Goal: Task Accomplishment & Management: Use online tool/utility

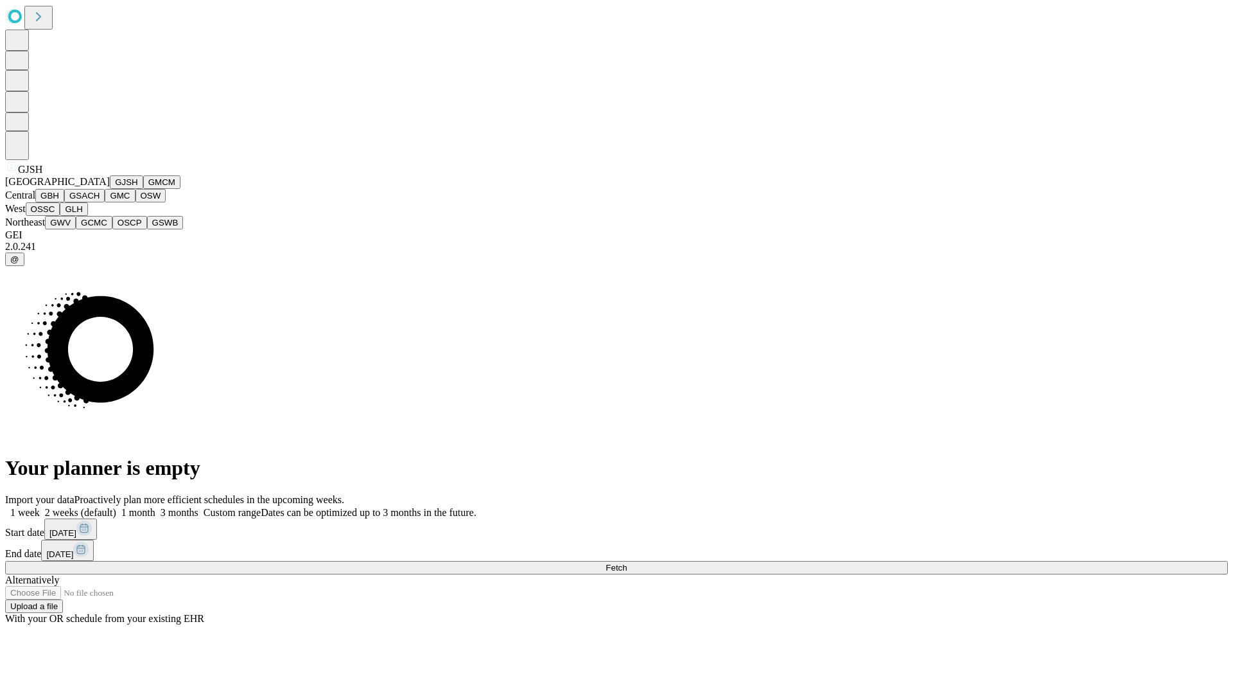
click at [110, 189] on button "GJSH" at bounding box center [126, 181] width 33 height 13
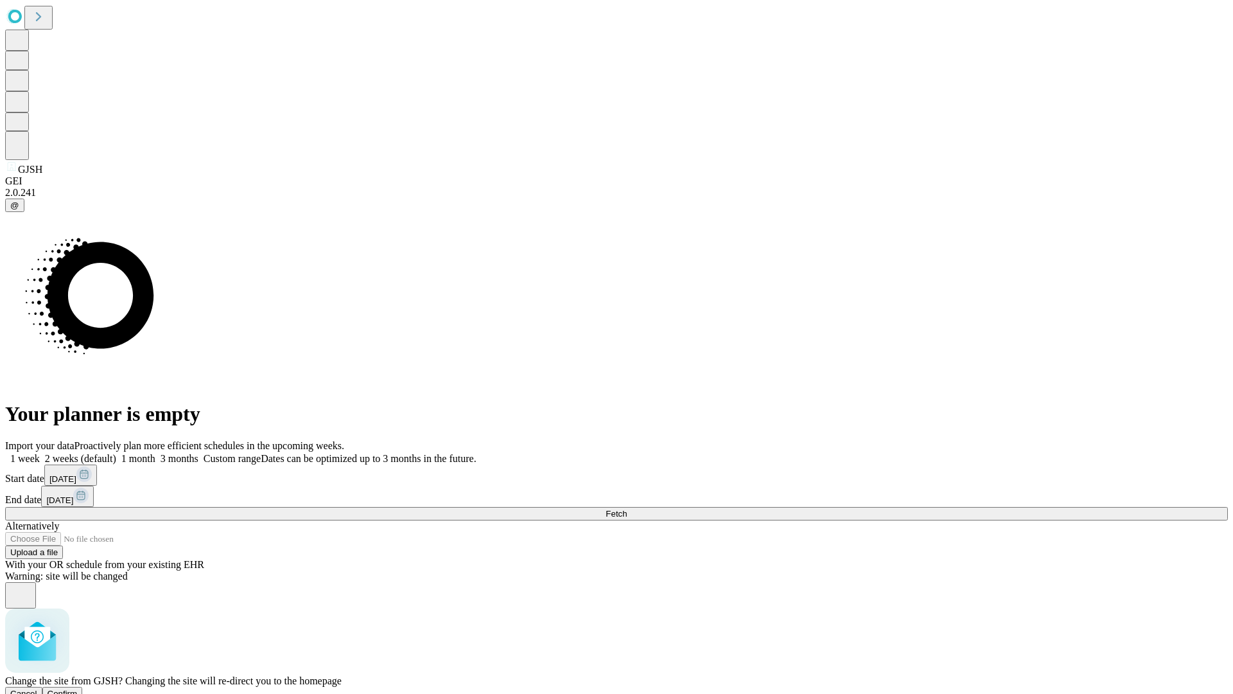
click at [78, 689] on span "Confirm" at bounding box center [63, 694] width 30 height 10
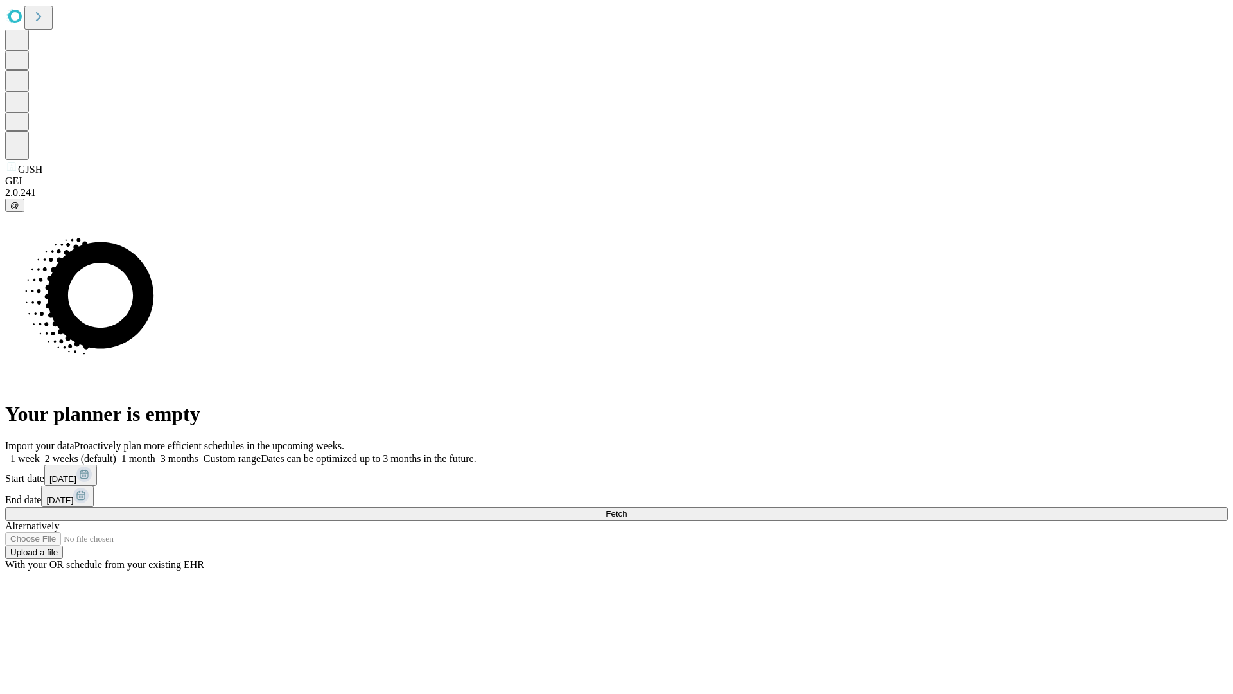
click at [116, 453] on label "2 weeks (default)" at bounding box center [78, 458] width 76 height 11
click at [627, 509] on span "Fetch" at bounding box center [616, 514] width 21 height 10
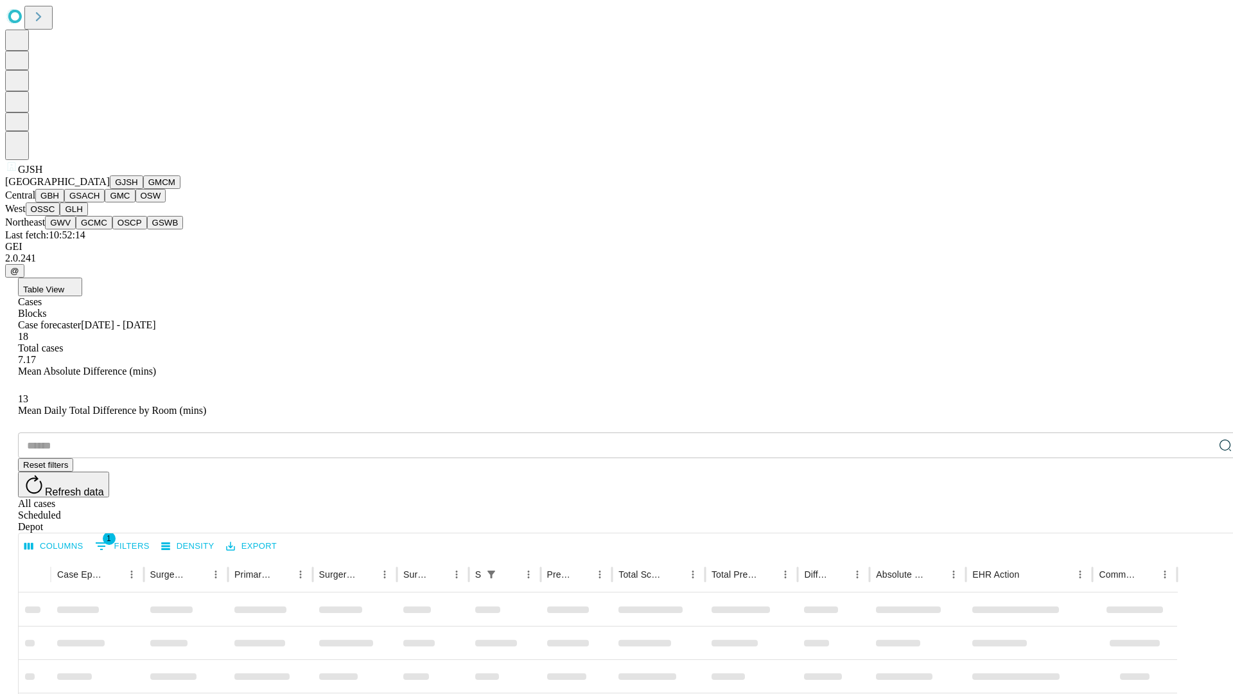
click at [143, 189] on button "GMCM" at bounding box center [161, 181] width 37 height 13
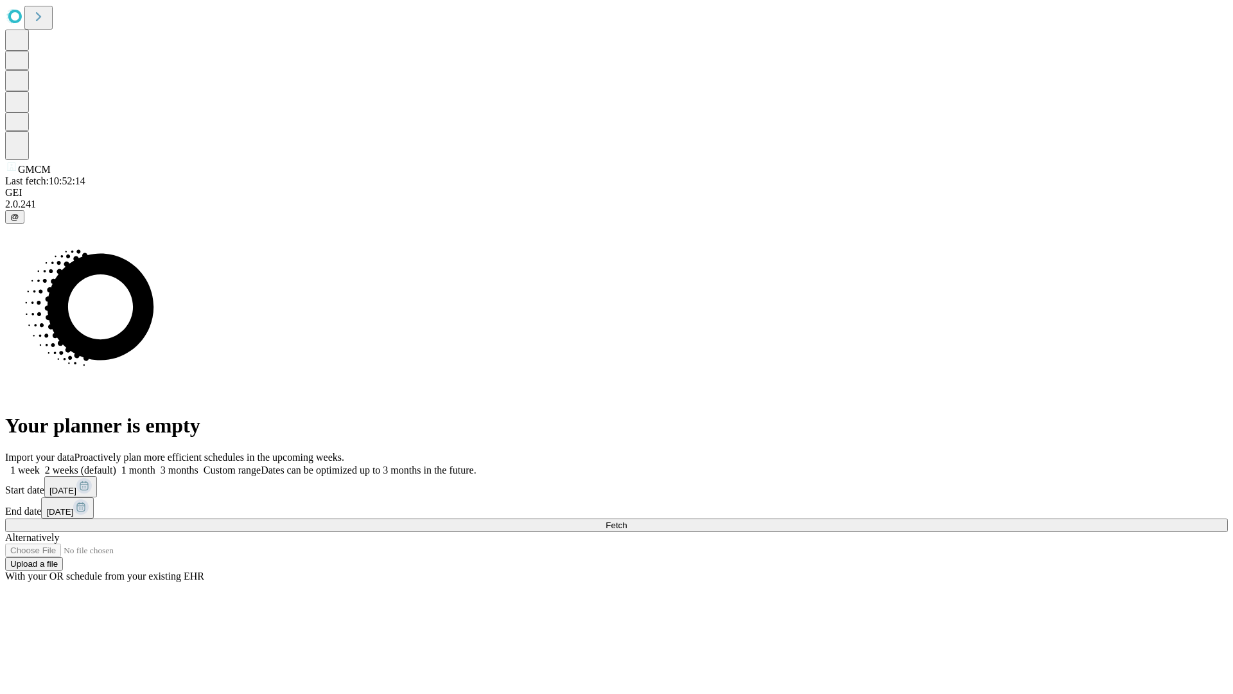
click at [627, 520] on span "Fetch" at bounding box center [616, 525] width 21 height 10
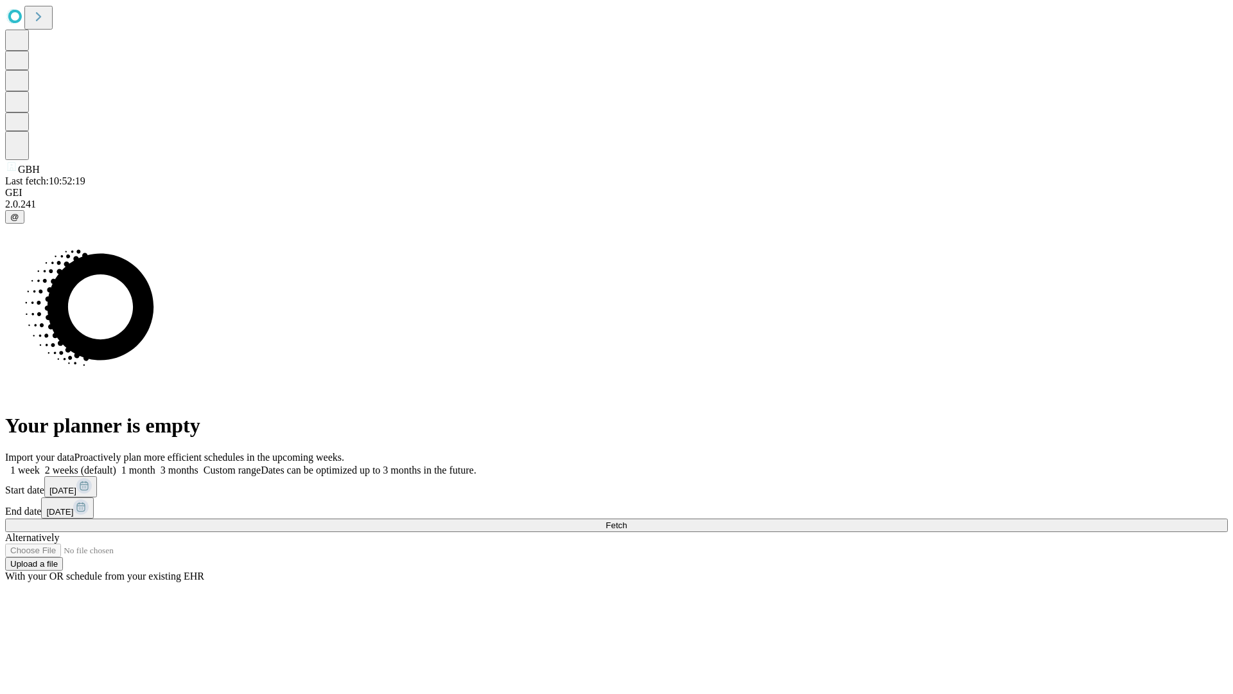
click at [116, 464] on label "2 weeks (default)" at bounding box center [78, 469] width 76 height 11
click at [627, 520] on span "Fetch" at bounding box center [616, 525] width 21 height 10
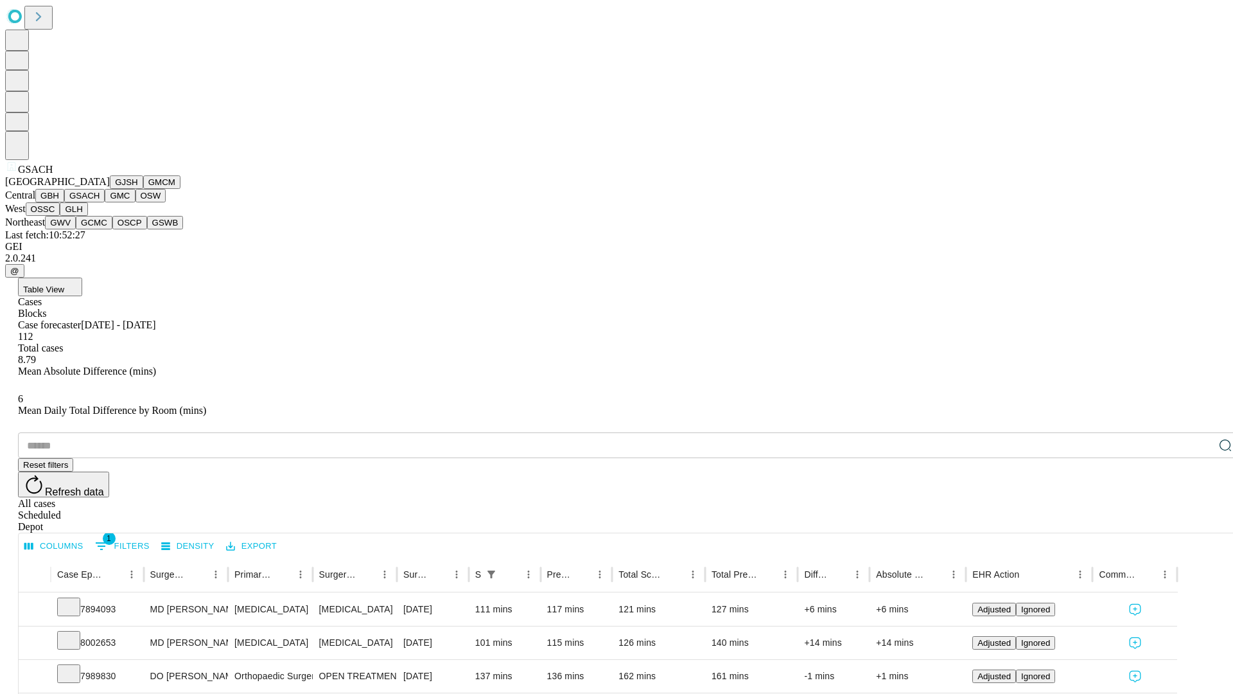
click at [105, 202] on button "GMC" at bounding box center [120, 195] width 30 height 13
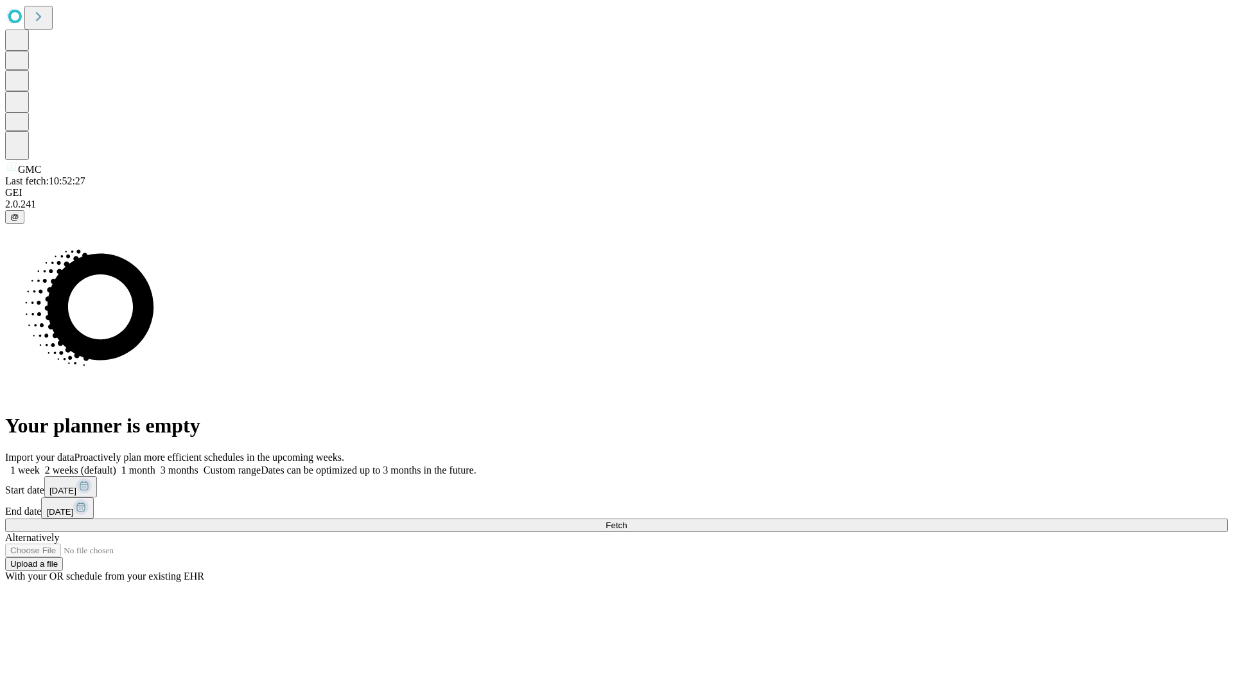
click at [116, 464] on label "2 weeks (default)" at bounding box center [78, 469] width 76 height 11
click at [627, 520] on span "Fetch" at bounding box center [616, 525] width 21 height 10
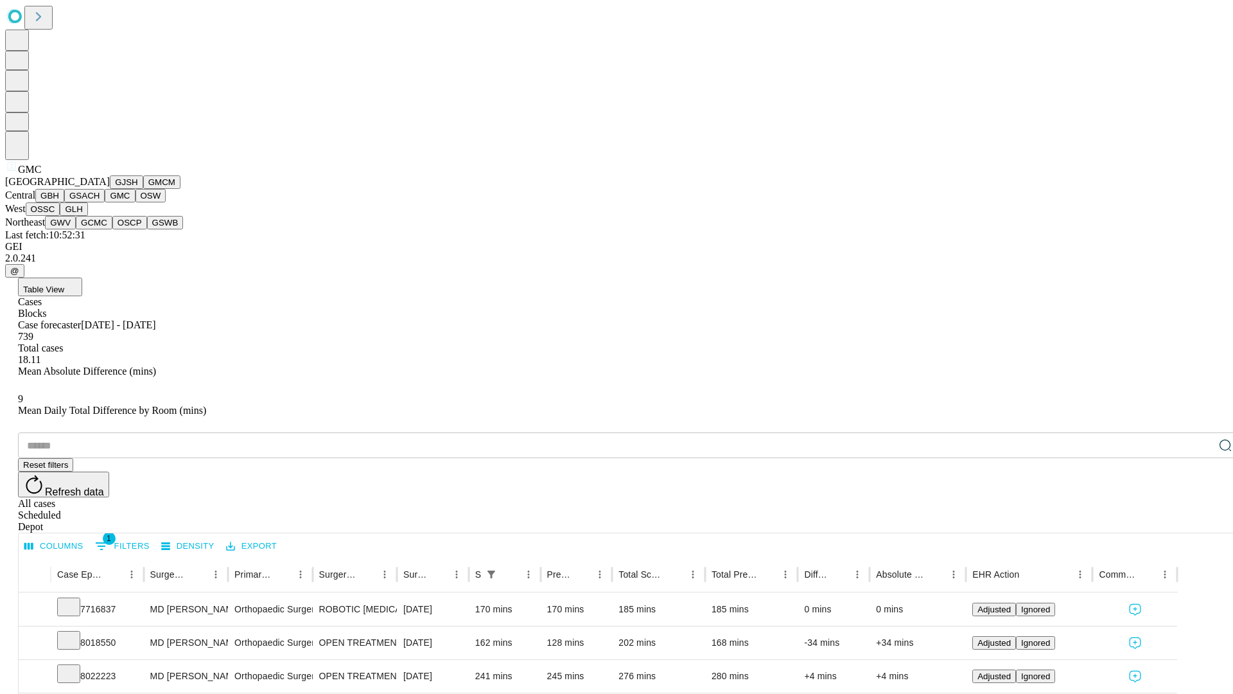
click at [136, 202] on button "OSW" at bounding box center [151, 195] width 31 height 13
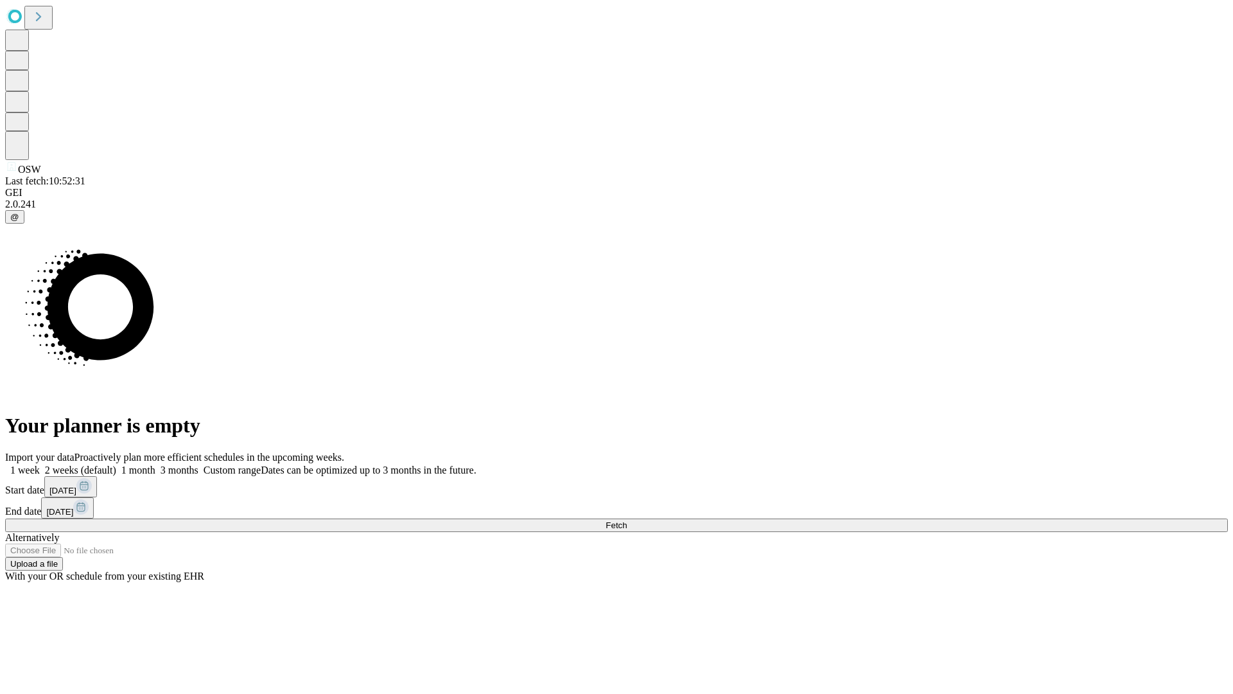
click at [116, 464] on label "2 weeks (default)" at bounding box center [78, 469] width 76 height 11
click at [627, 520] on span "Fetch" at bounding box center [616, 525] width 21 height 10
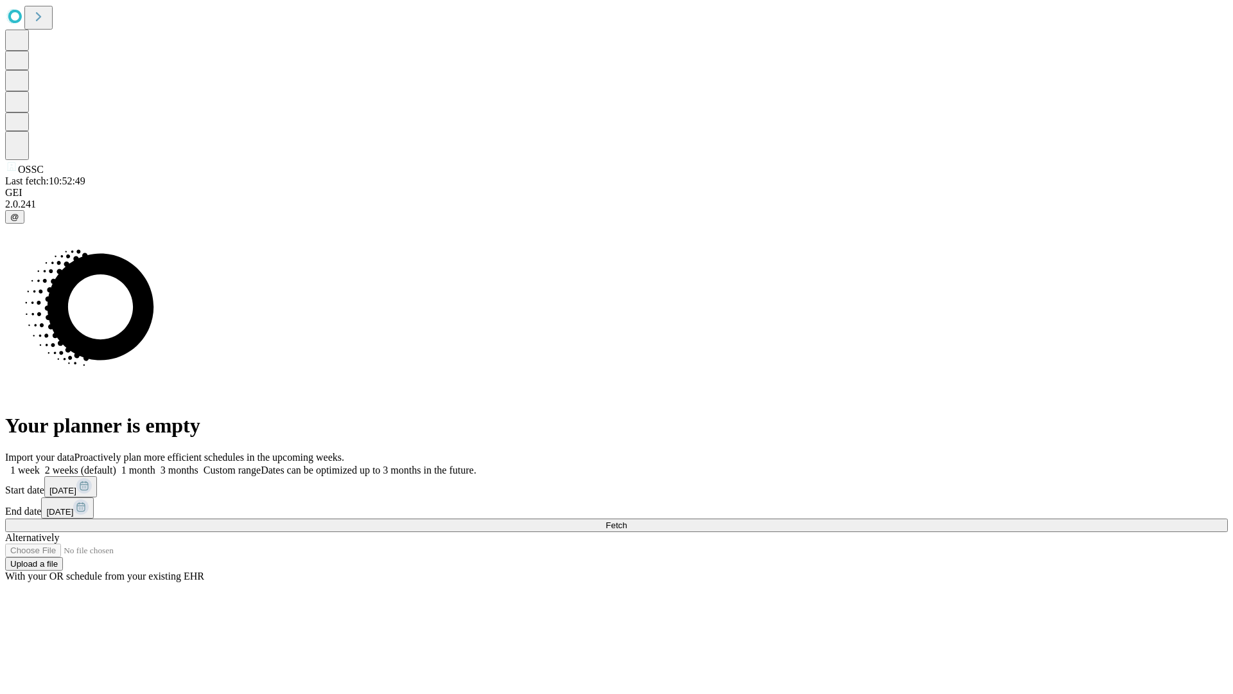
click at [627, 520] on span "Fetch" at bounding box center [616, 525] width 21 height 10
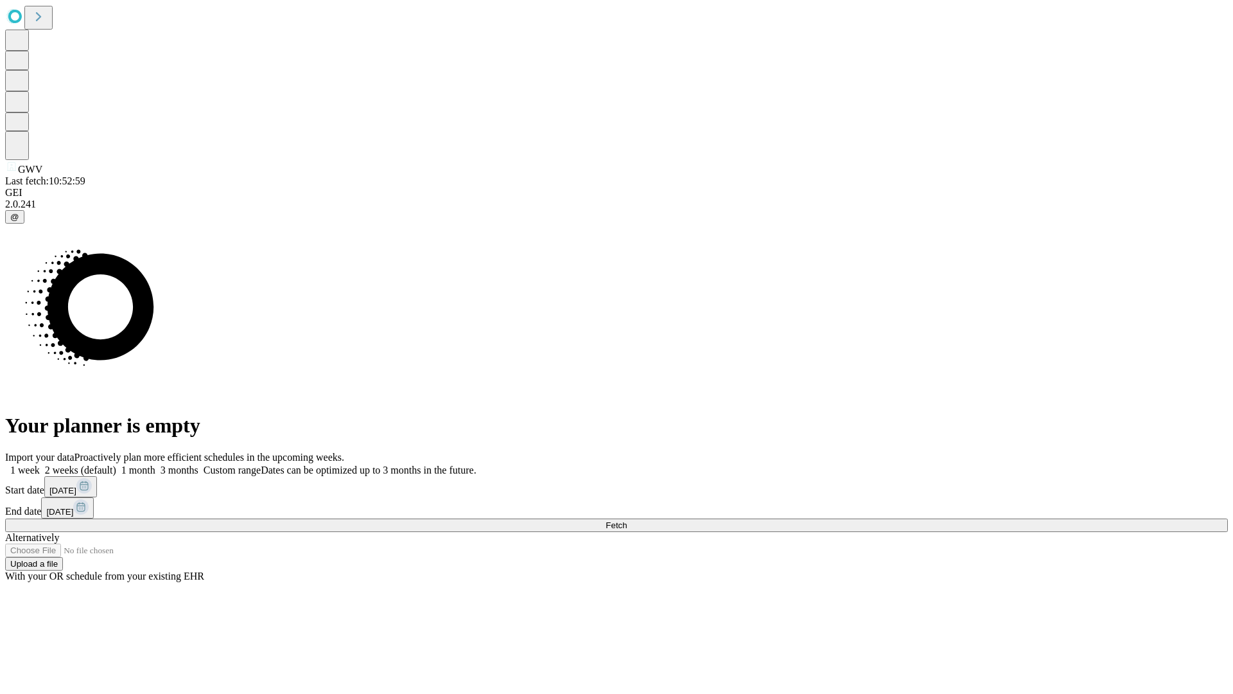
click at [116, 464] on label "2 weeks (default)" at bounding box center [78, 469] width 76 height 11
click at [627, 520] on span "Fetch" at bounding box center [616, 525] width 21 height 10
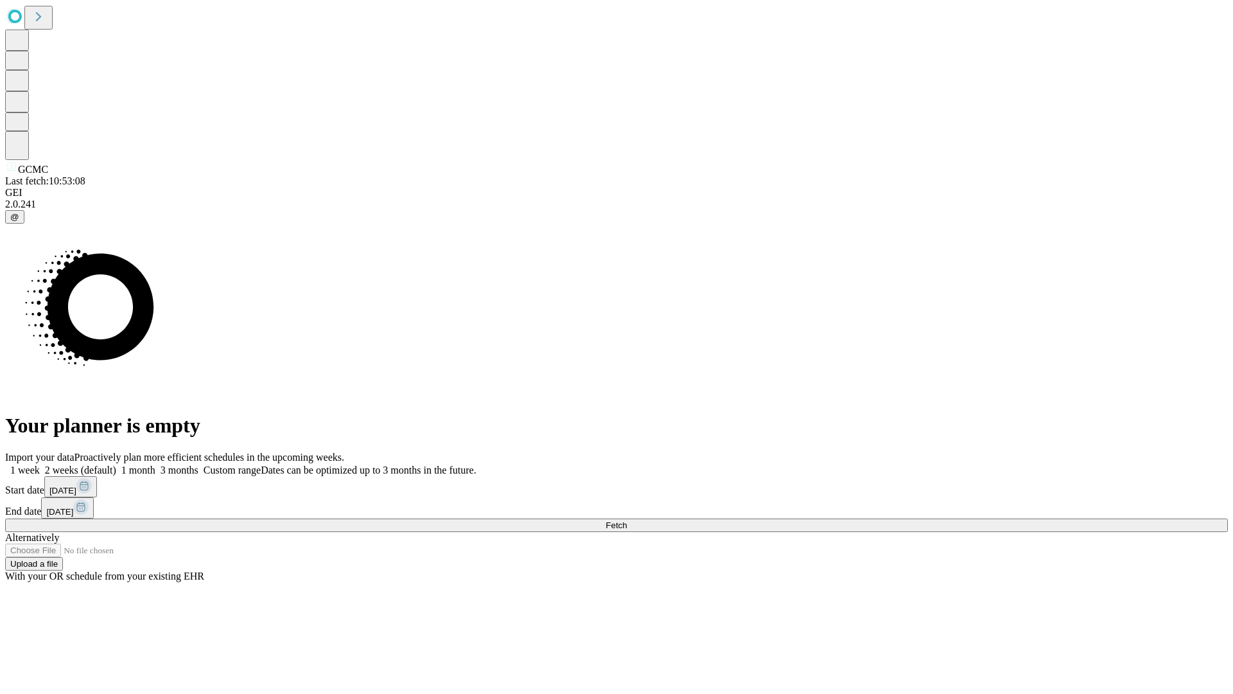
click at [116, 464] on label "2 weeks (default)" at bounding box center [78, 469] width 76 height 11
click at [627, 520] on span "Fetch" at bounding box center [616, 525] width 21 height 10
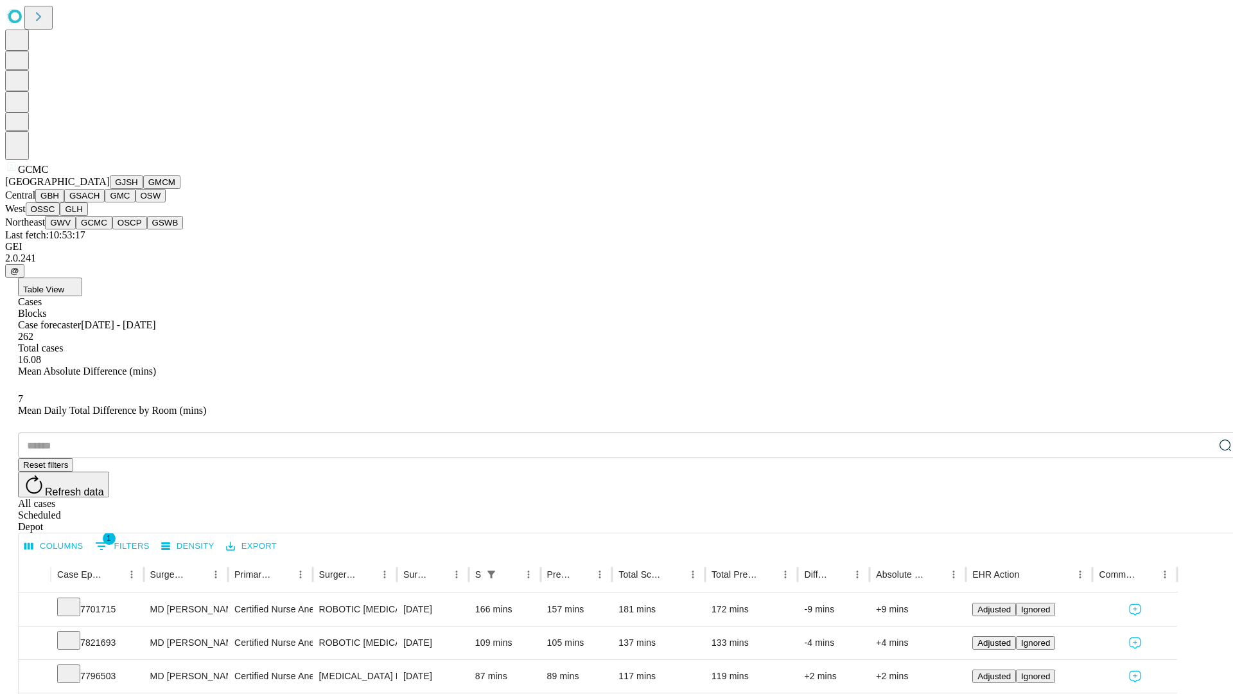
click at [112, 229] on button "OSCP" at bounding box center [129, 222] width 35 height 13
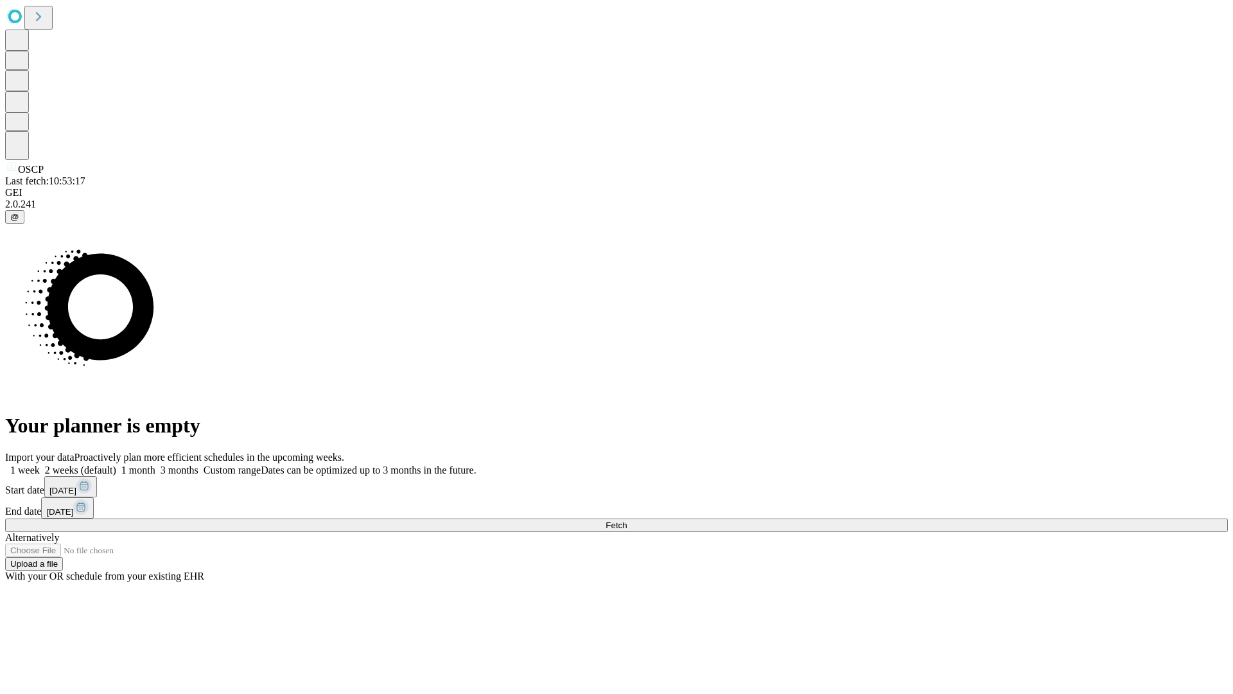
click at [627, 520] on span "Fetch" at bounding box center [616, 525] width 21 height 10
